Goal: Find specific fact

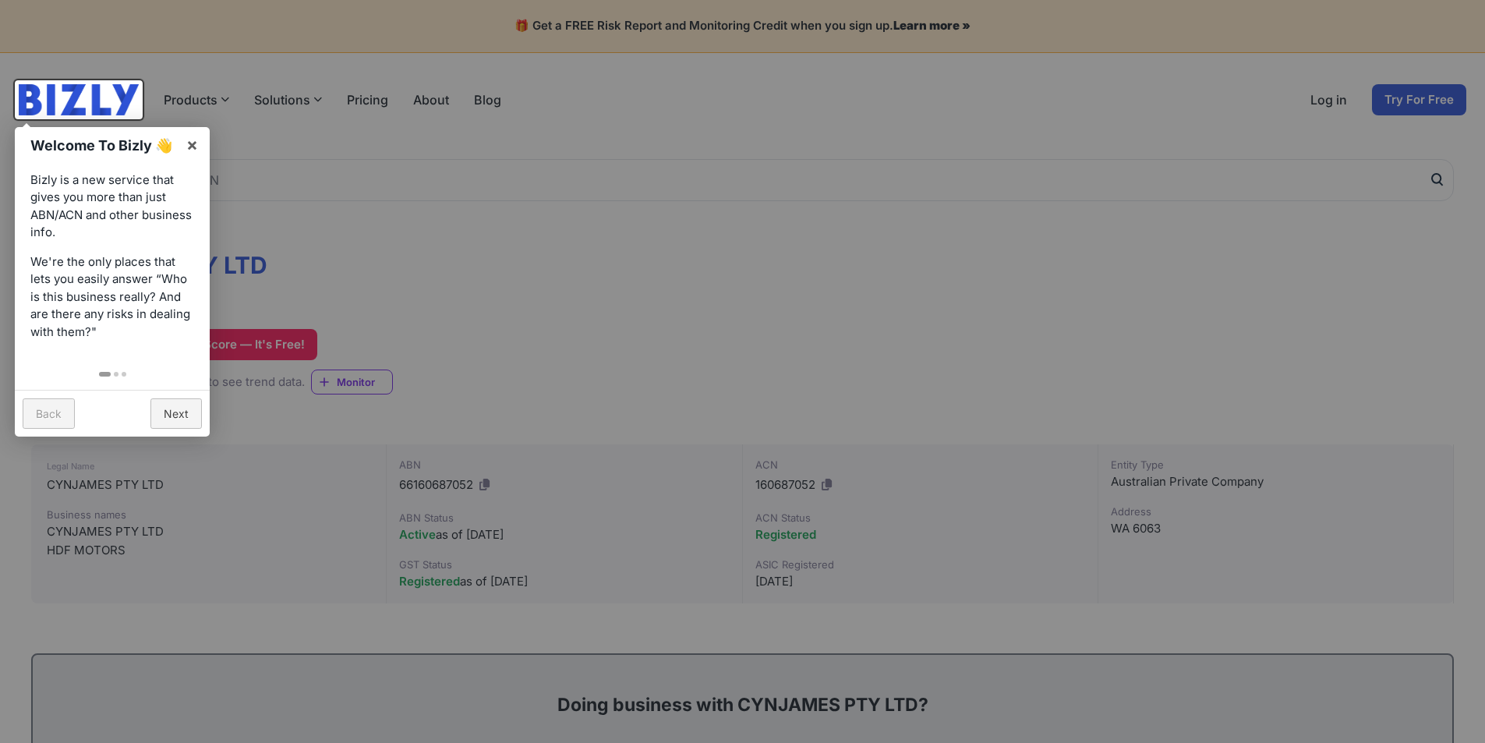
scroll to position [78, 0]
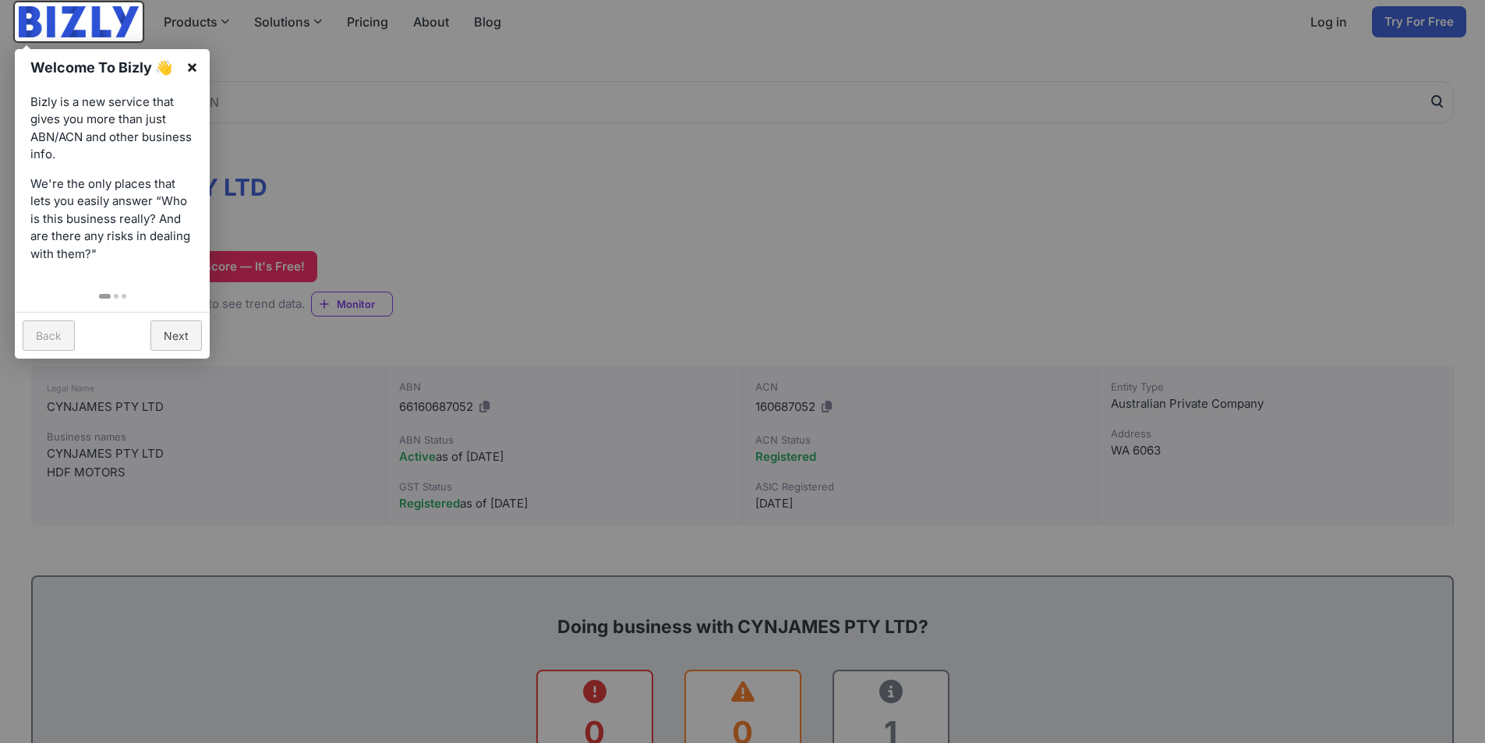
click at [200, 69] on link "×" at bounding box center [192, 66] width 35 height 35
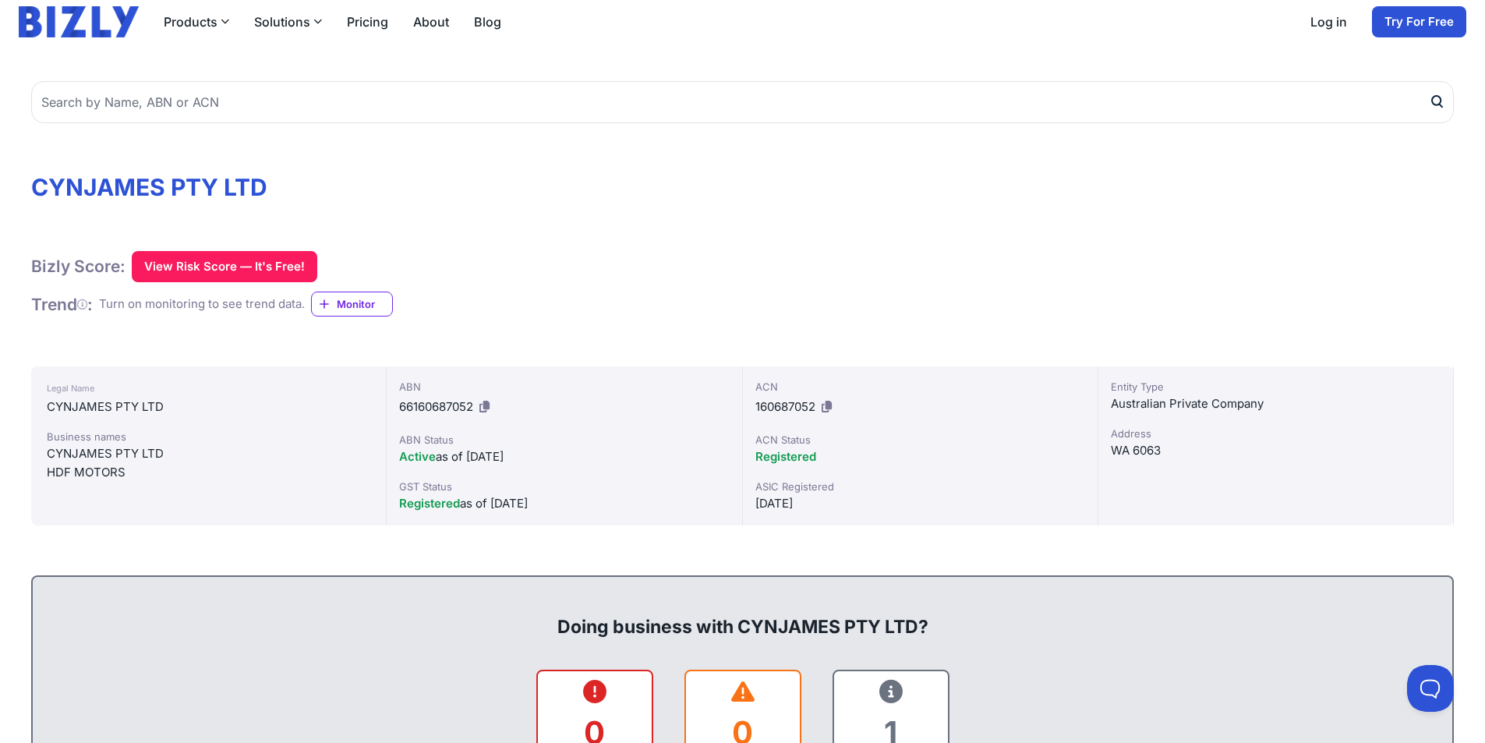
scroll to position [0, 0]
drag, startPoint x: 475, startPoint y: 410, endPoint x: 399, endPoint y: 410, distance: 75.6
click at [399, 410] on span "66160687052" at bounding box center [436, 406] width 74 height 15
copy span "66160687052"
drag, startPoint x: 813, startPoint y: 401, endPoint x: 757, endPoint y: 416, distance: 58.3
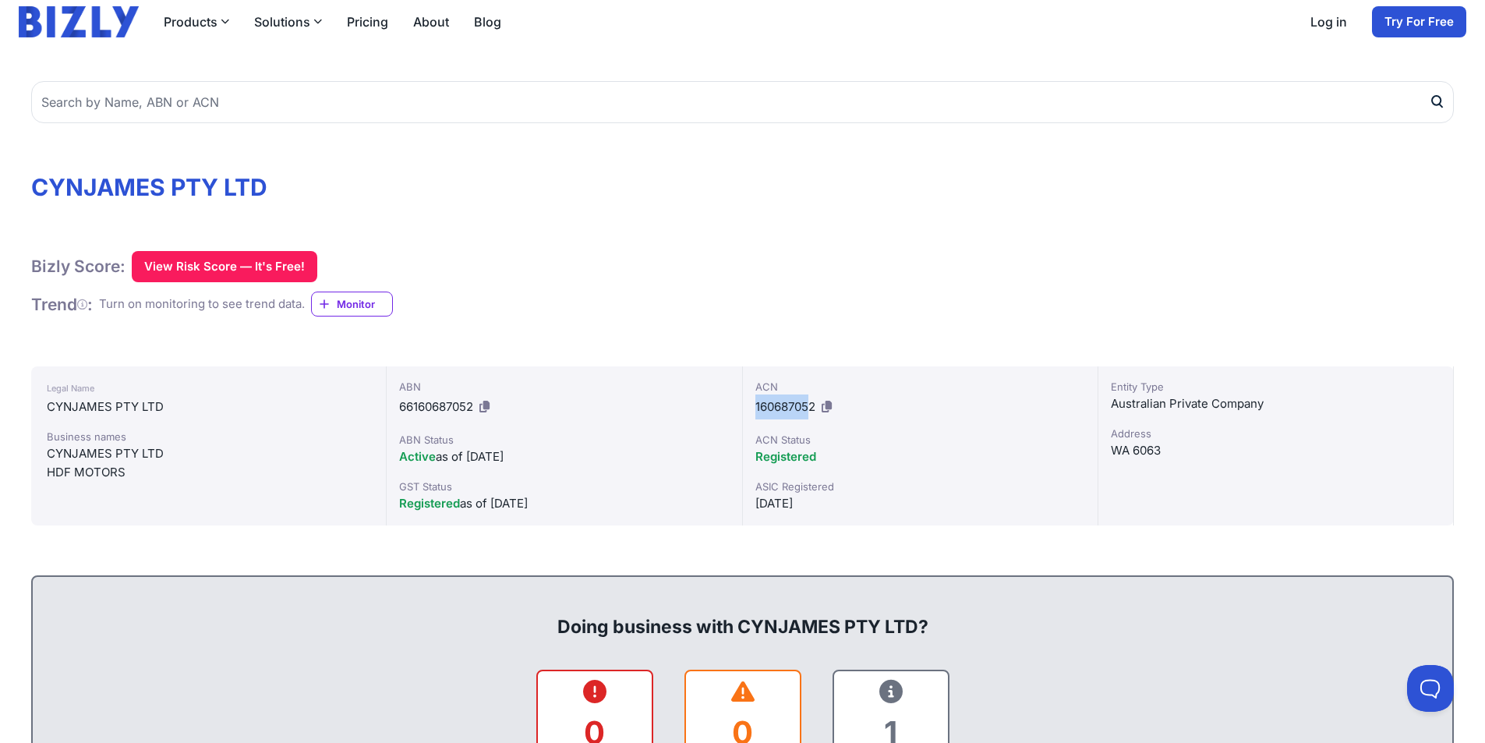
click at [757, 416] on div "ACN 160687052" at bounding box center [920, 399] width 330 height 41
drag, startPoint x: 815, startPoint y: 404, endPoint x: 759, endPoint y: 412, distance: 56.8
click at [759, 412] on span "160687052" at bounding box center [785, 406] width 60 height 15
click at [772, 412] on span "160687052" at bounding box center [785, 406] width 60 height 15
drag, startPoint x: 814, startPoint y: 403, endPoint x: 752, endPoint y: 409, distance: 61.9
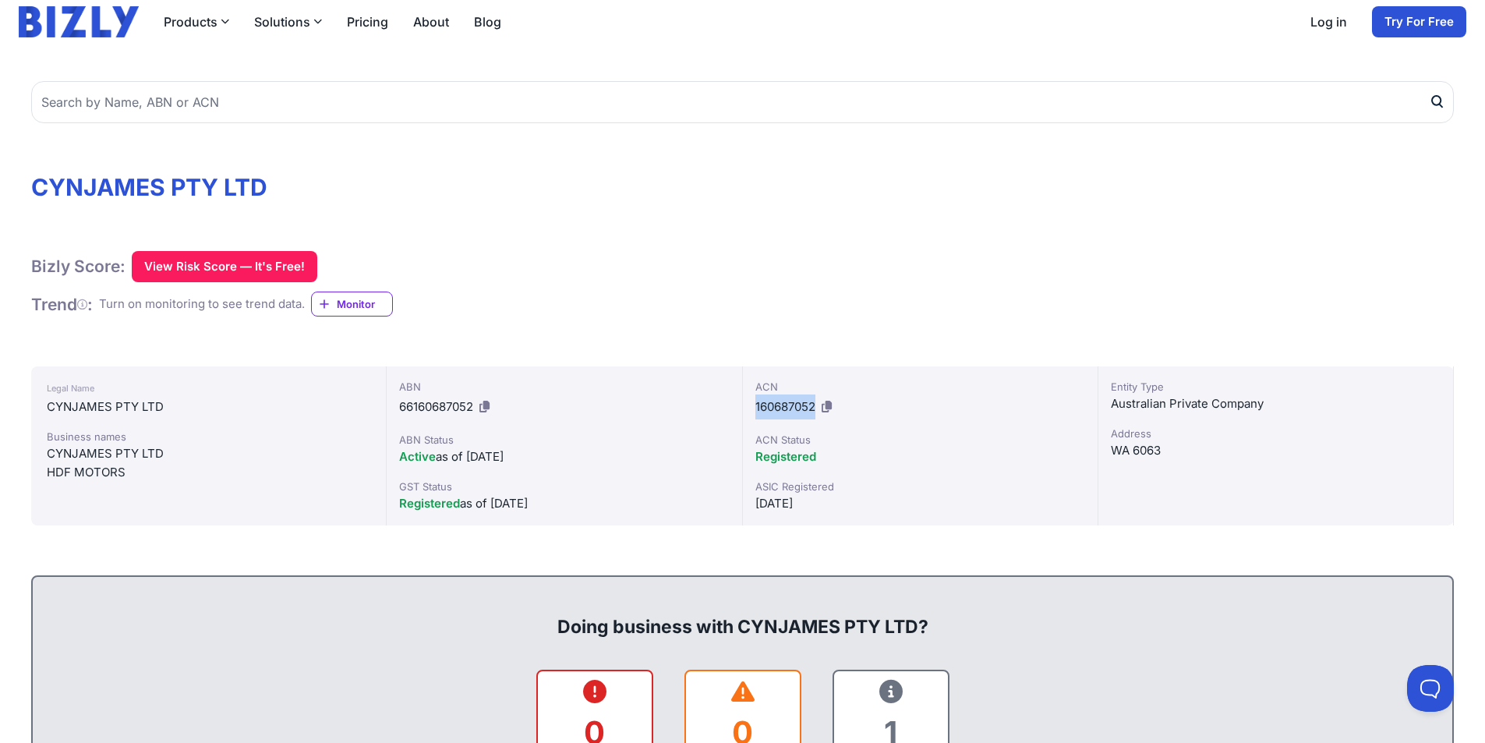
click at [752, 409] on div "ACN 160687052 ACN Status Registered ASIC Registered [DATE]" at bounding box center [920, 445] width 355 height 159
copy span "160687052"
drag, startPoint x: 472, startPoint y: 412, endPoint x: 391, endPoint y: 411, distance: 81.1
click at [391, 411] on div "ABN 66160687052 ABN Status Active as of [DATE] GST Status Registered as of [DAT…" at bounding box center [564, 445] width 355 height 159
drag, startPoint x: 475, startPoint y: 409, endPoint x: 398, endPoint y: 410, distance: 76.4
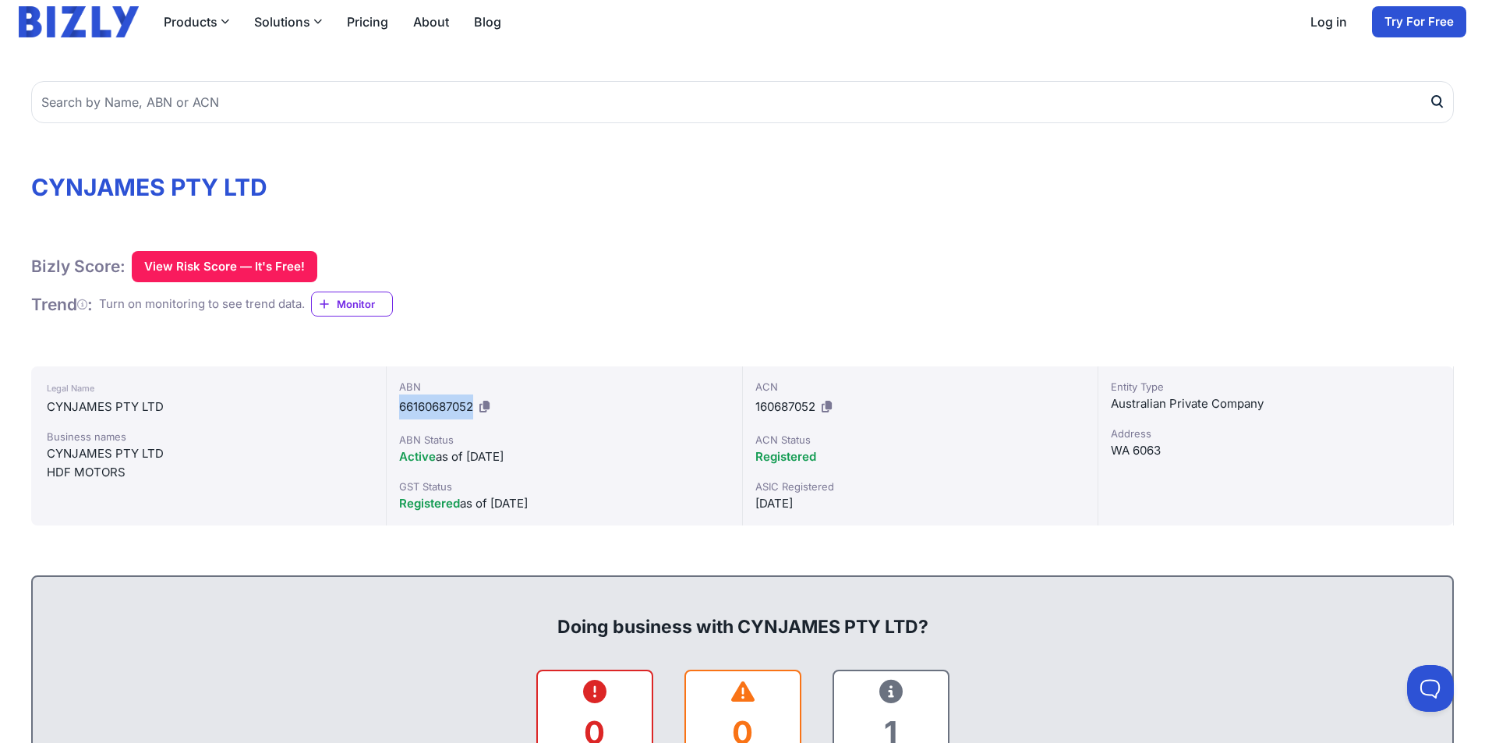
click at [398, 410] on div "ABN 66160687052 ABN Status Active as of [DATE] GST Status Registered as of [DAT…" at bounding box center [564, 445] width 355 height 159
copy span "66160687052"
